Goal: Information Seeking & Learning: Check status

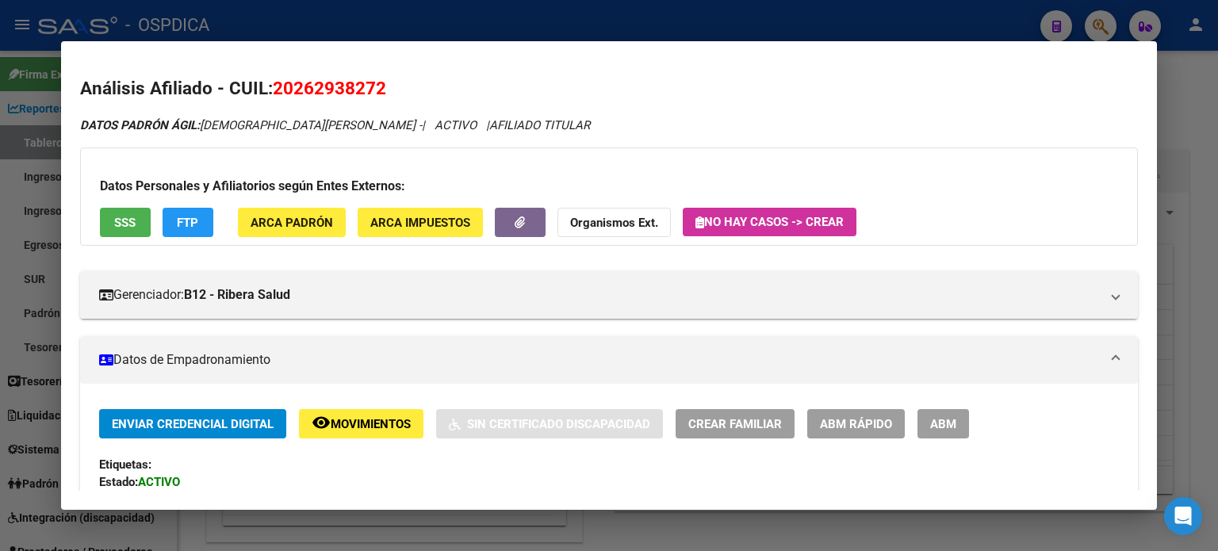
scroll to position [1116, 0]
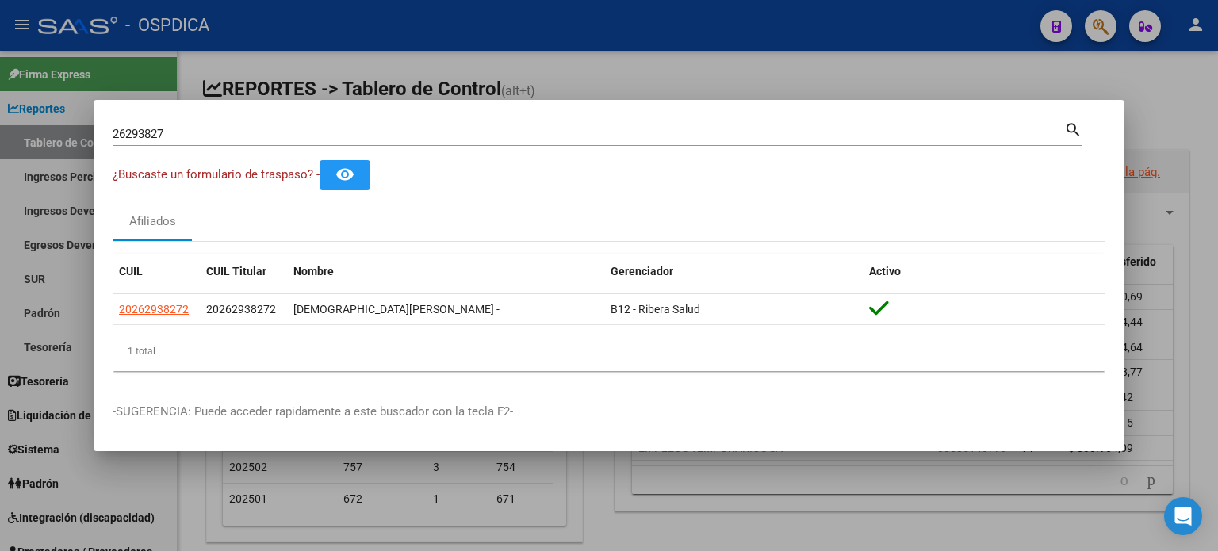
click at [833, 97] on div at bounding box center [609, 275] width 1218 height 551
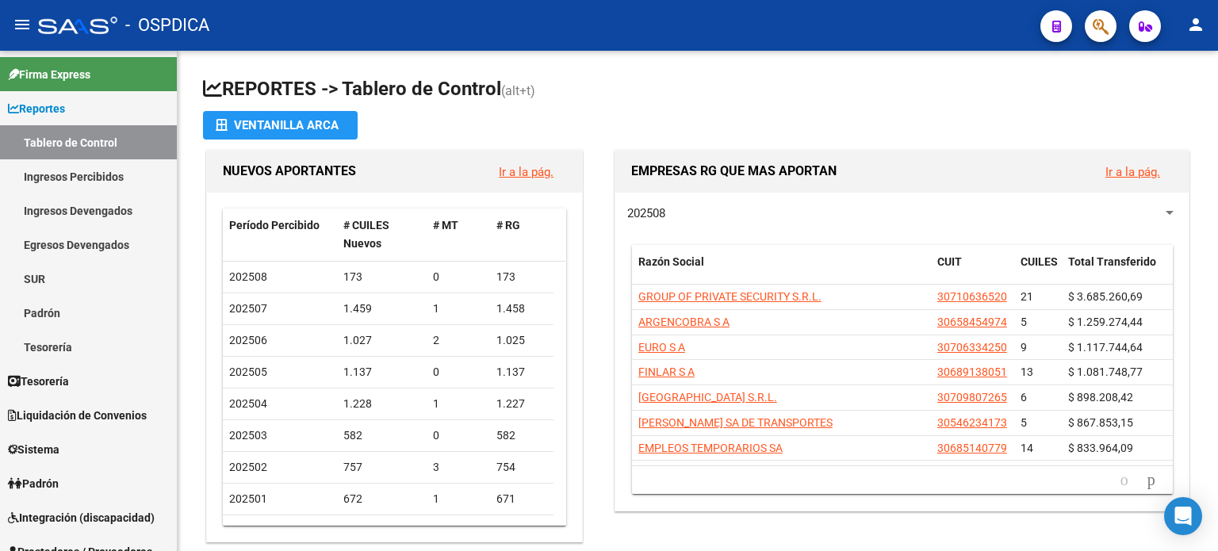
click at [1110, 29] on button "button" at bounding box center [1100, 26] width 32 height 32
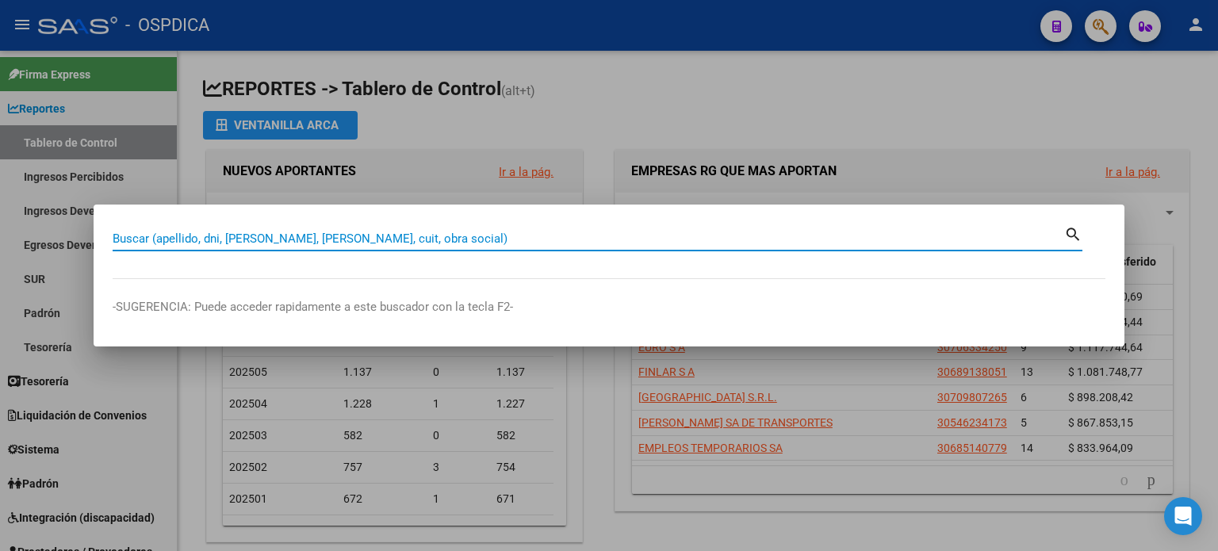
paste input "20-30341480-1"
type input "20303414801"
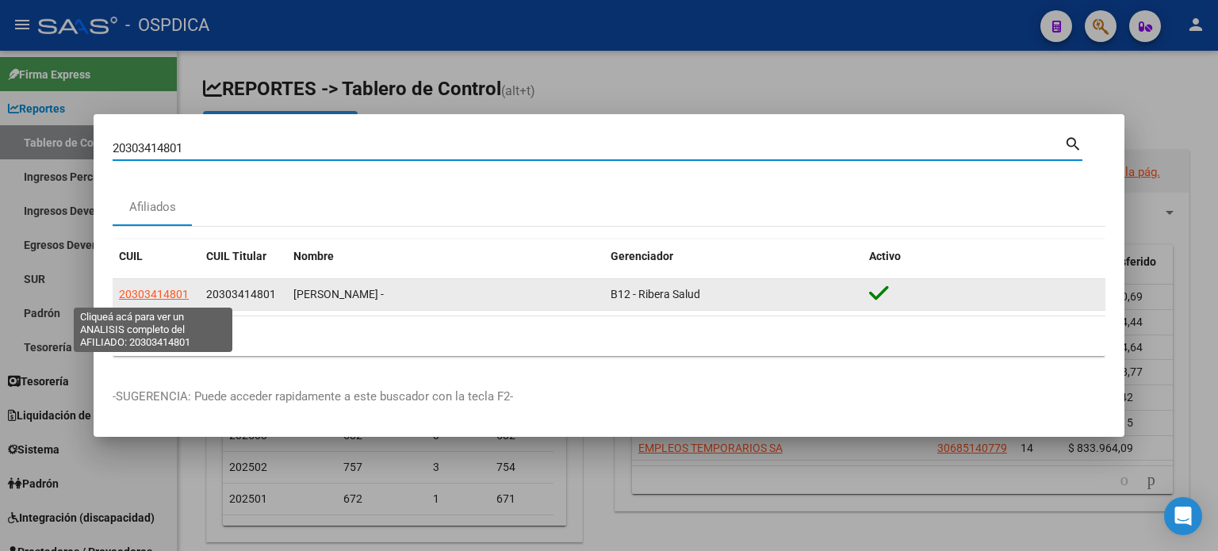
click at [170, 291] on span "20303414801" at bounding box center [154, 294] width 70 height 13
type textarea "20303414801"
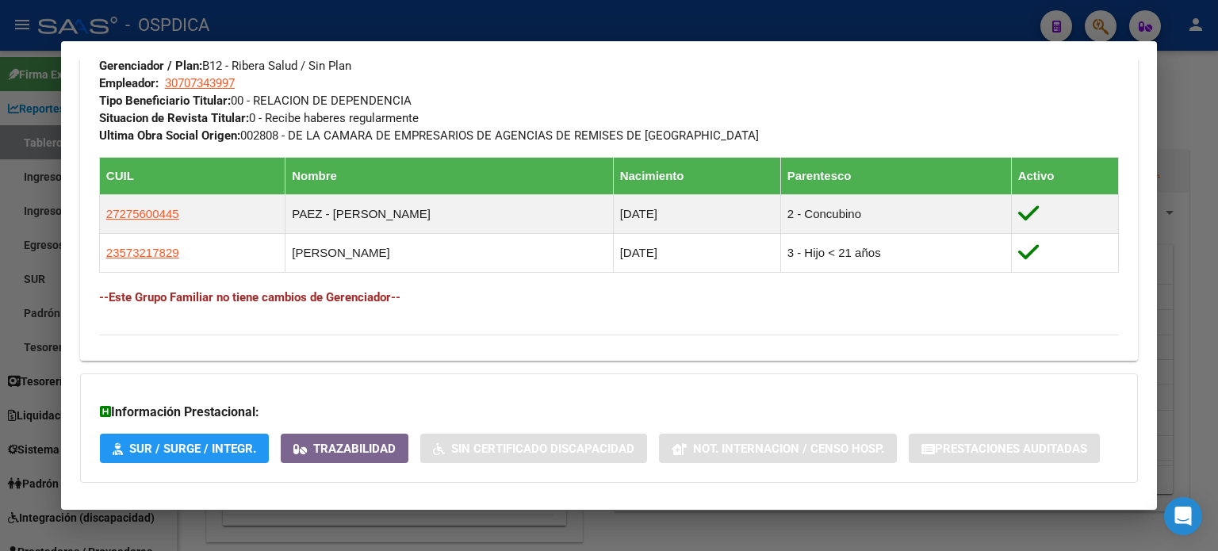
scroll to position [885, 0]
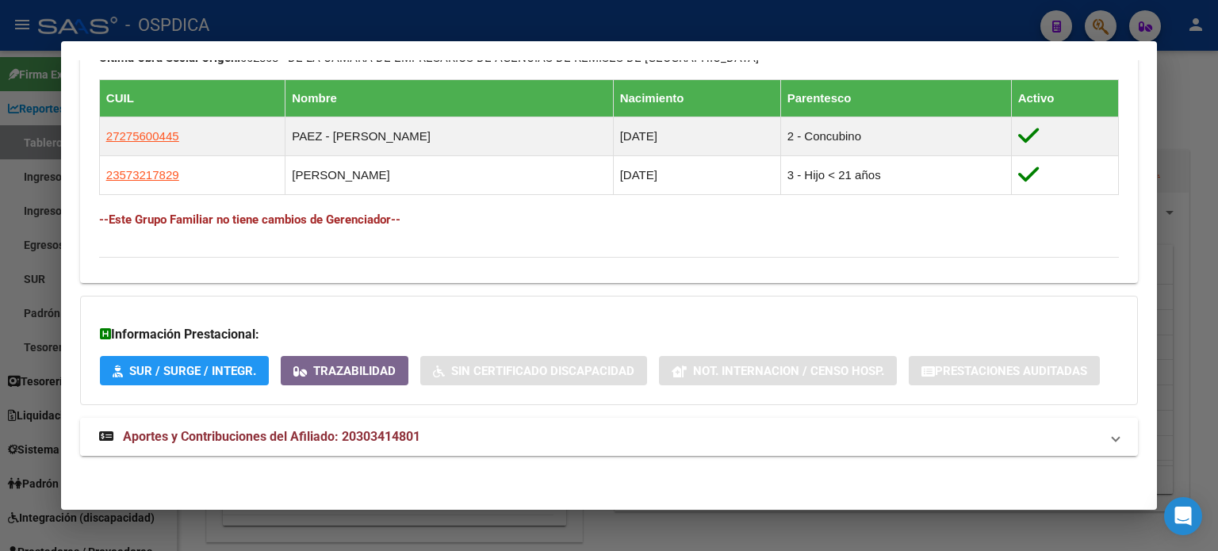
click at [292, 440] on span "Aportes y Contribuciones del Afiliado: 20303414801" at bounding box center [271, 436] width 297 height 15
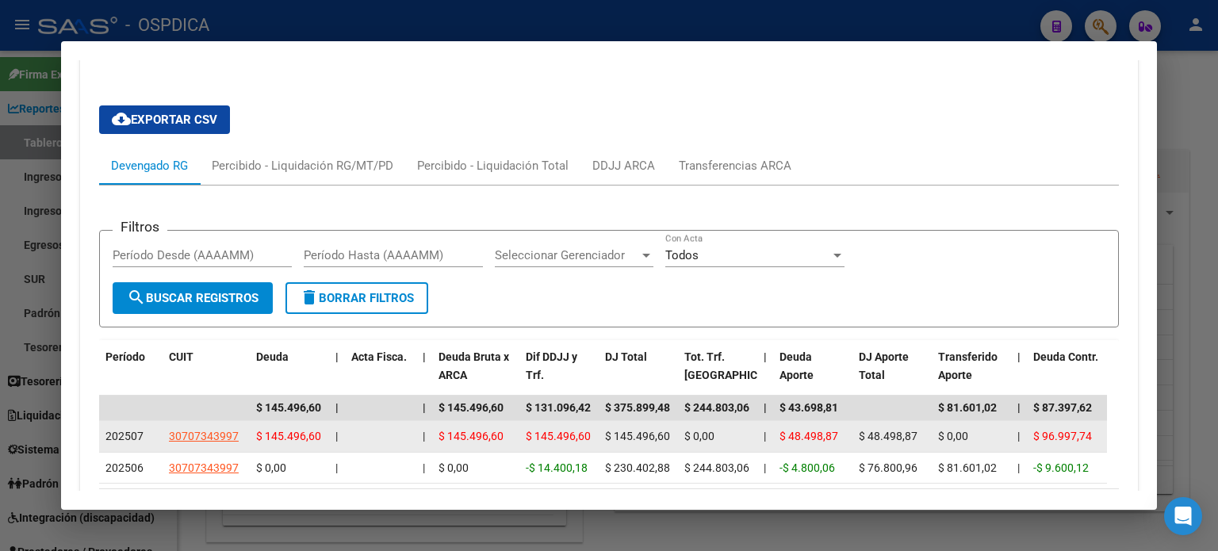
scroll to position [1375, 0]
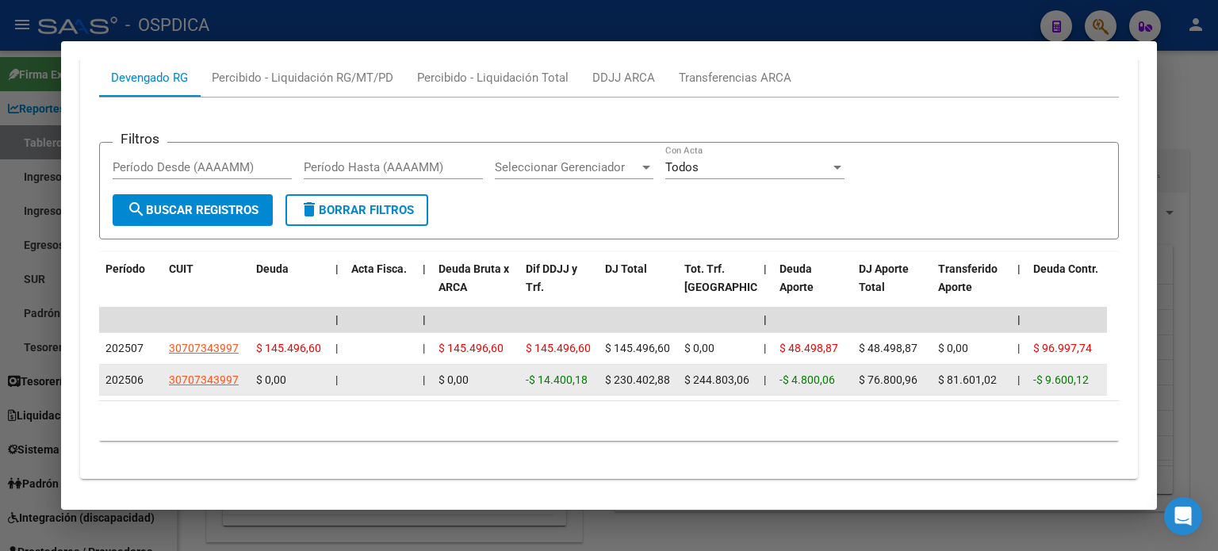
drag, startPoint x: 106, startPoint y: 378, endPoint x: 676, endPoint y: 379, distance: 570.0
copy div "202506 30707343997 $ 0,00 | | $ 0,00 -$ 14.400,18 $ 230.402,88"
